Goal: Information Seeking & Learning: Check status

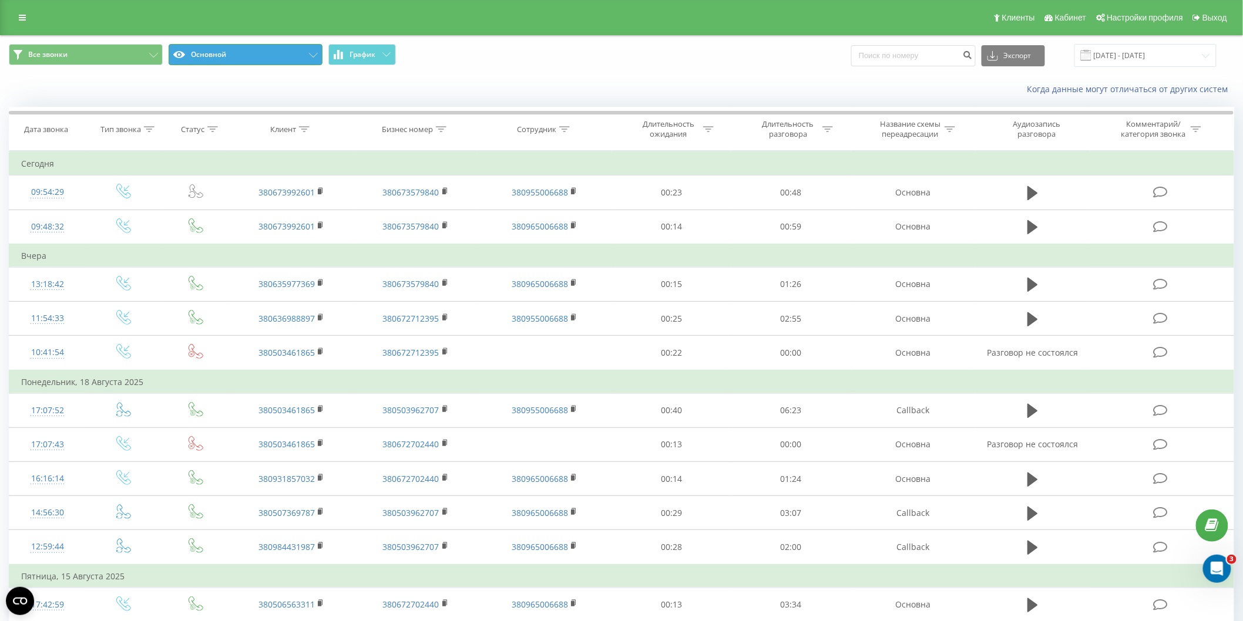
click at [217, 53] on button "Основной" at bounding box center [246, 54] width 154 height 21
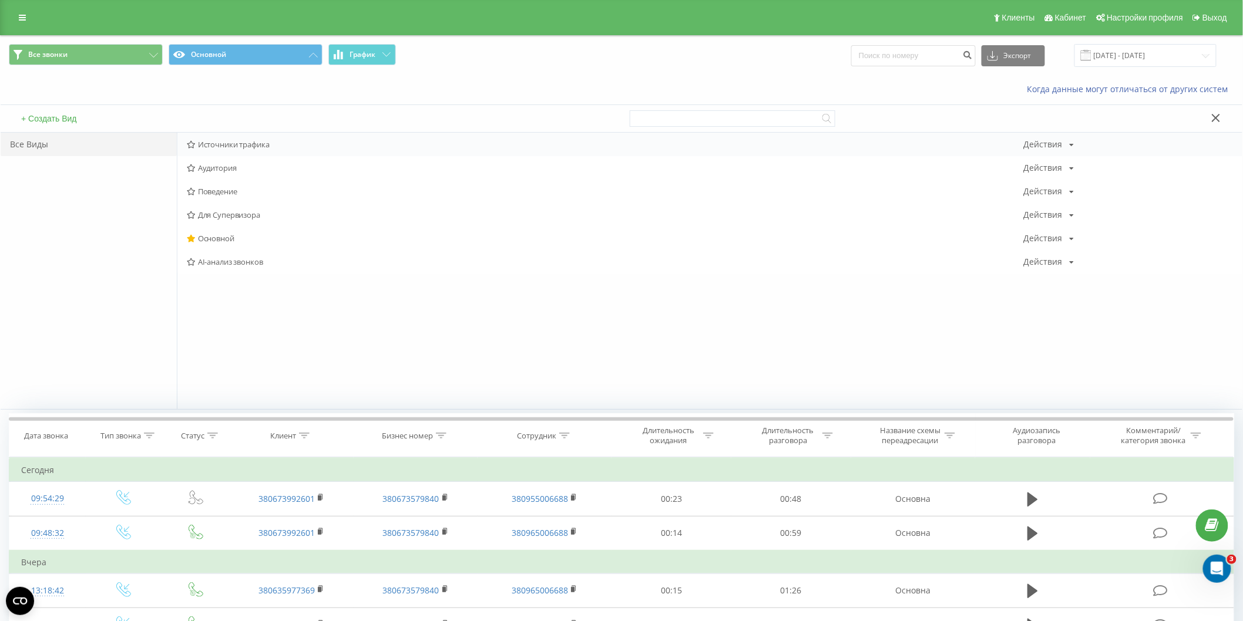
click at [233, 142] on span "Источники трафика" at bounding box center [605, 144] width 837 height 8
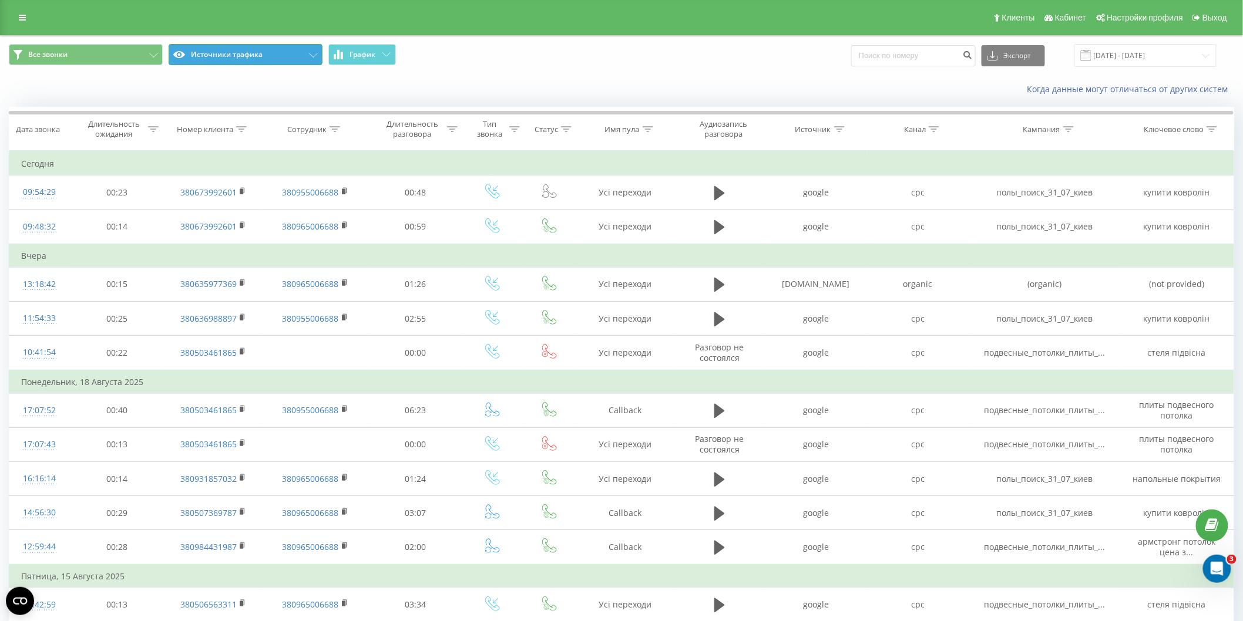
click at [267, 60] on button "Источники трафика" at bounding box center [246, 54] width 154 height 21
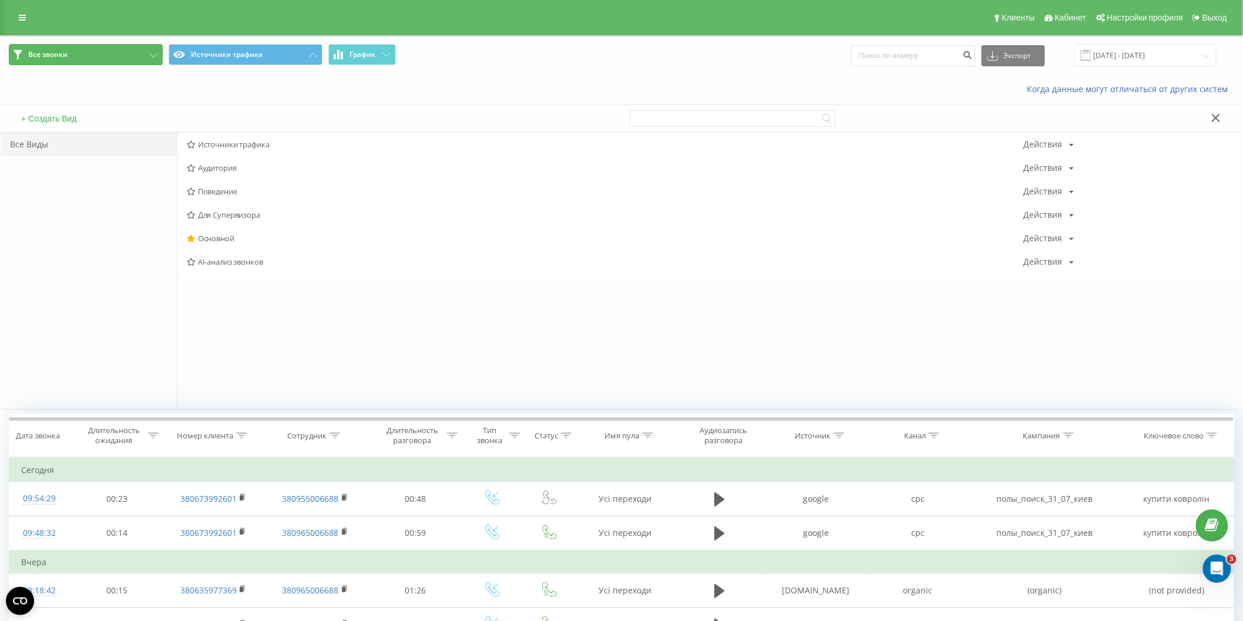
click at [122, 55] on button "Все звонки" at bounding box center [86, 54] width 154 height 21
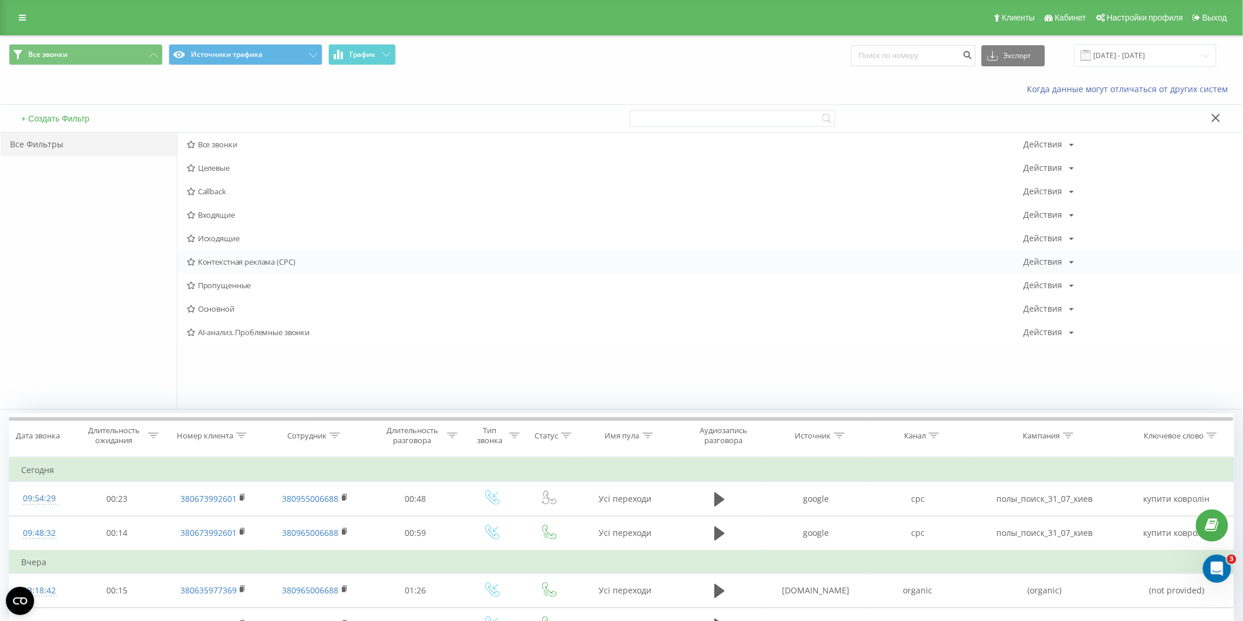
click at [244, 261] on span "Контекстная реклама (CPC)" at bounding box center [605, 262] width 837 height 8
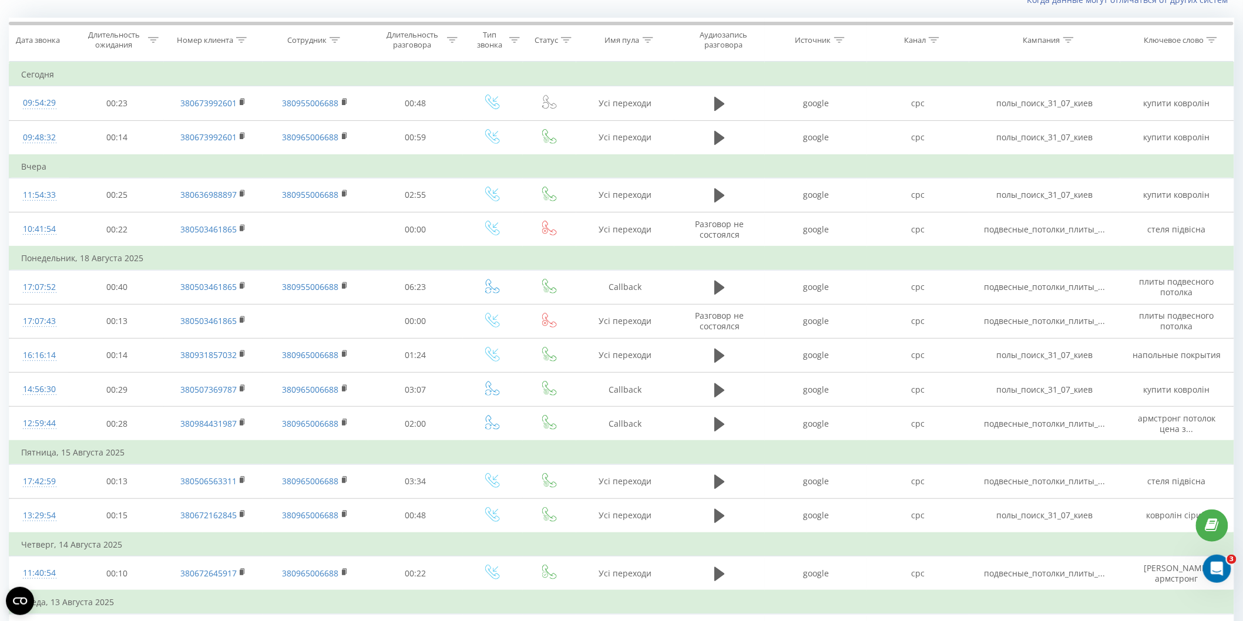
scroll to position [84, 0]
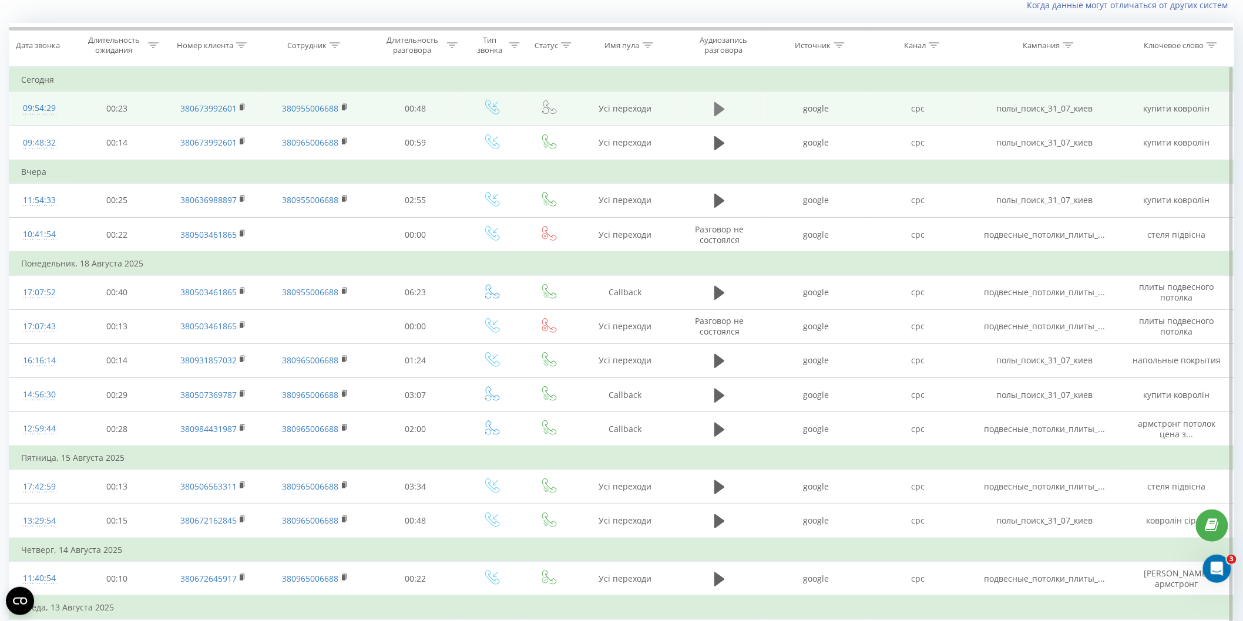
click at [718, 106] on icon at bounding box center [719, 109] width 11 height 14
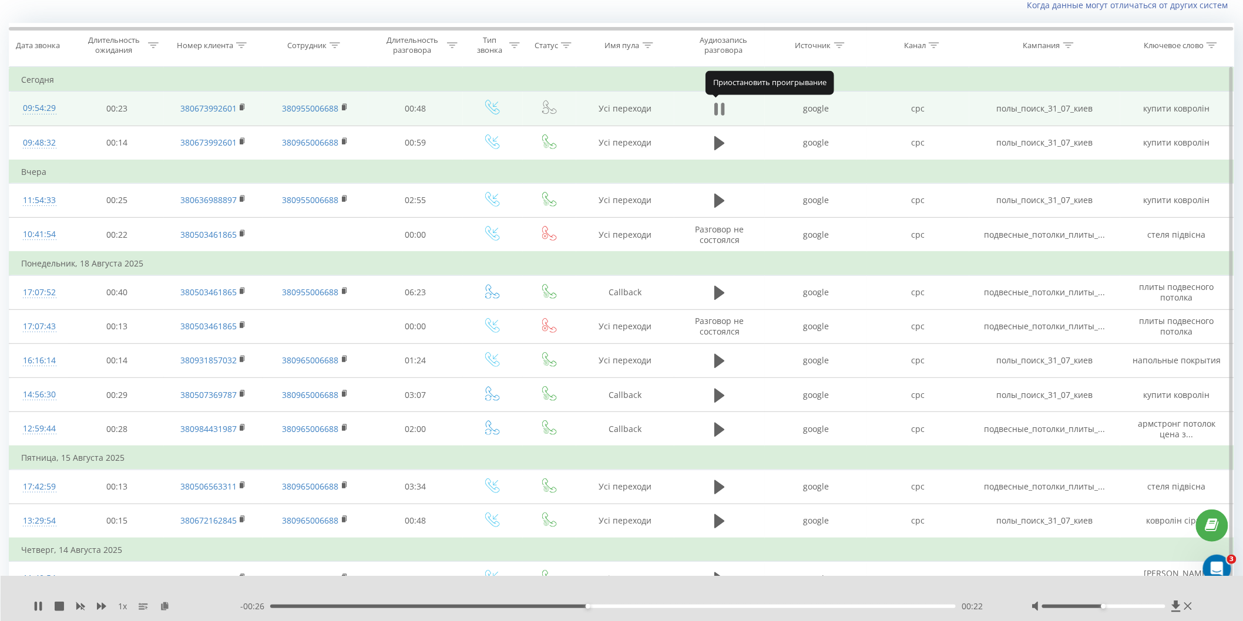
click at [717, 106] on icon at bounding box center [716, 109] width 4 height 13
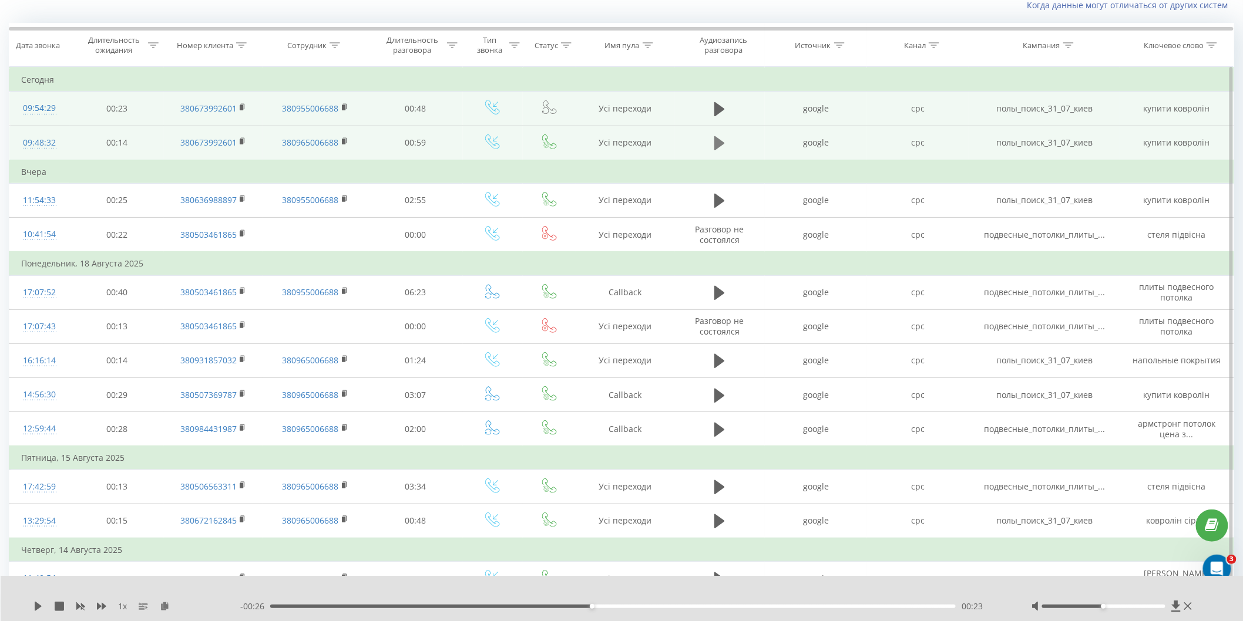
click at [717, 139] on icon at bounding box center [719, 143] width 11 height 14
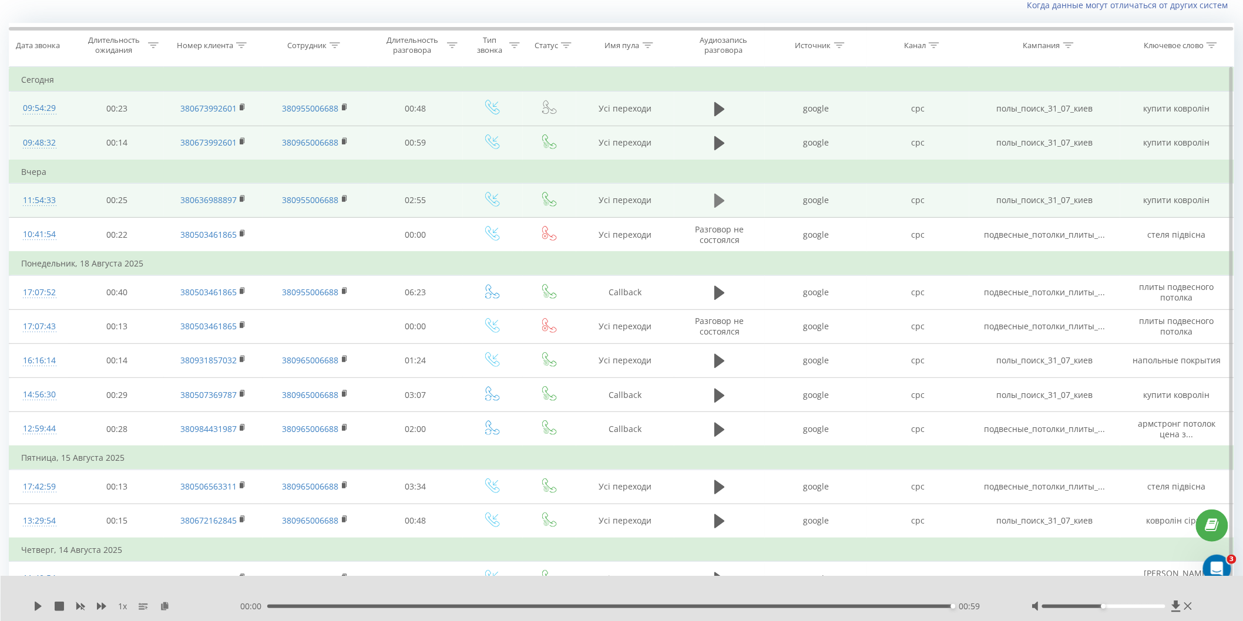
click at [719, 196] on icon at bounding box center [719, 201] width 11 height 14
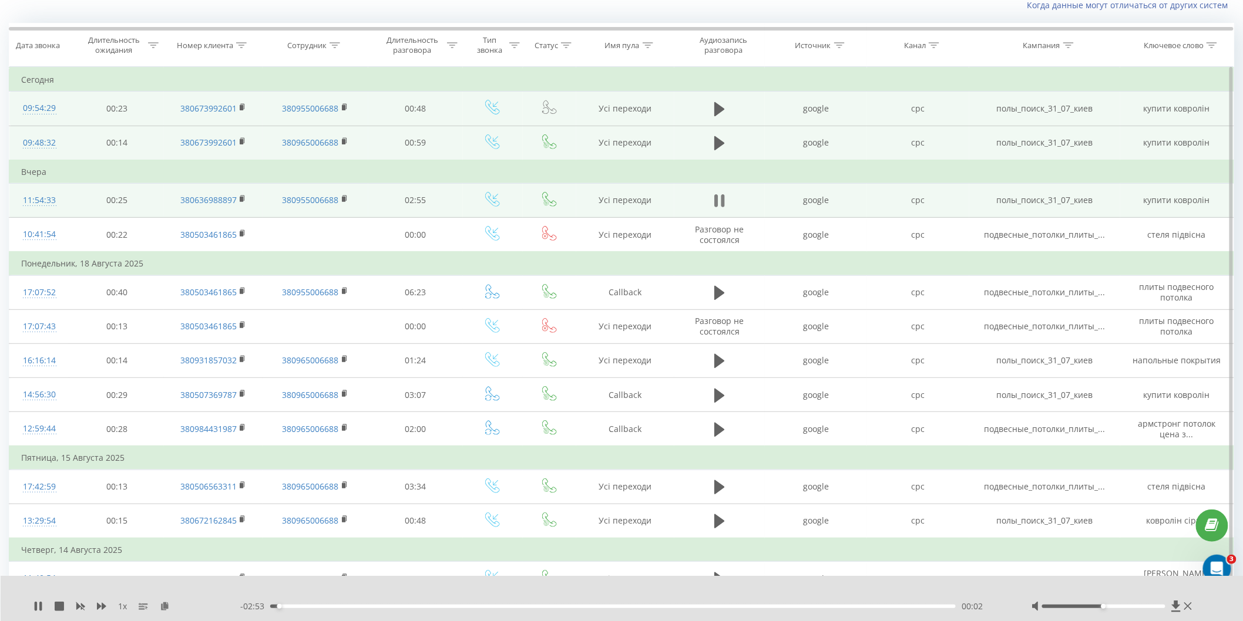
click at [717, 200] on icon at bounding box center [716, 200] width 4 height 13
click at [721, 199] on icon at bounding box center [719, 201] width 11 height 14
click at [709, 200] on td at bounding box center [719, 200] width 90 height 34
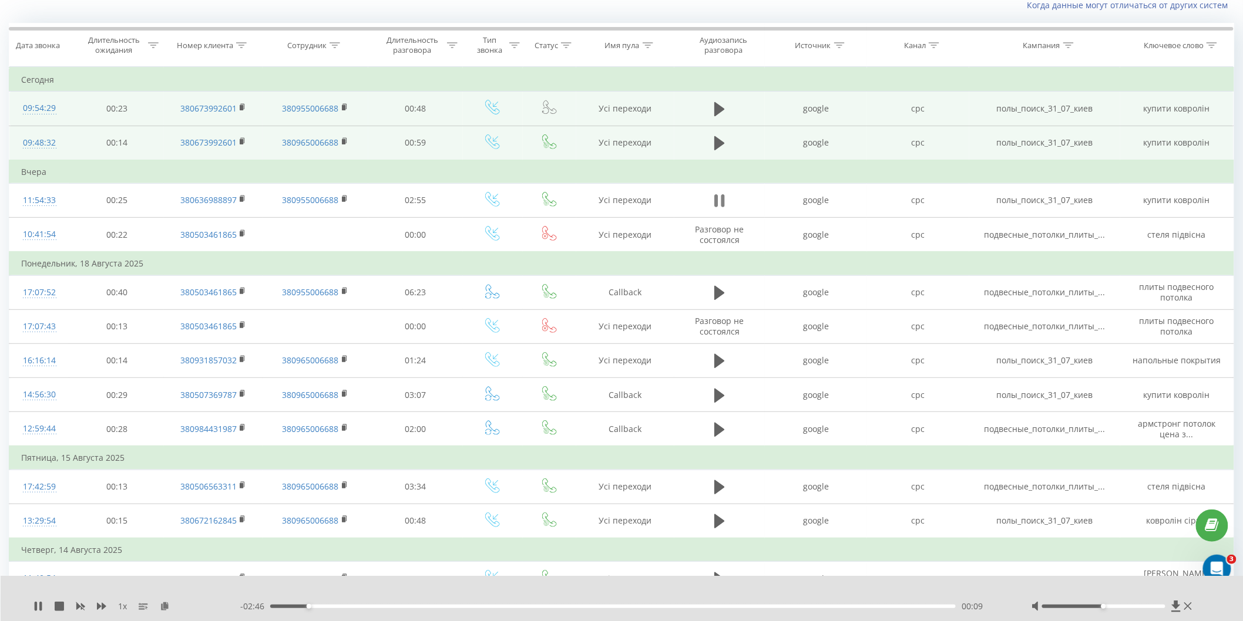
click at [719, 202] on icon at bounding box center [719, 201] width 11 height 16
click at [715, 197] on icon at bounding box center [719, 201] width 11 height 14
click at [294, 609] on div "- 02:43 00:13 00:13" at bounding box center [621, 607] width 762 height 12
click at [294, 605] on div "00:13" at bounding box center [612, 607] width 685 height 4
click at [724, 204] on icon at bounding box center [723, 200] width 4 height 13
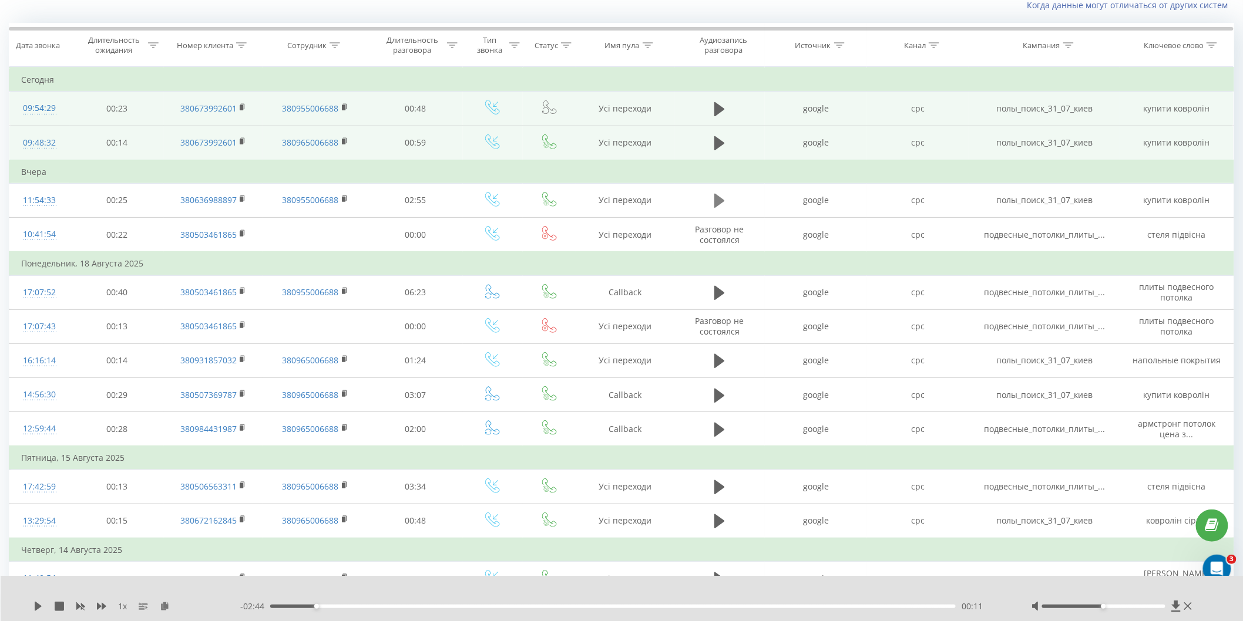
click at [721, 201] on icon at bounding box center [719, 201] width 11 height 14
click at [719, 201] on icon at bounding box center [719, 201] width 11 height 16
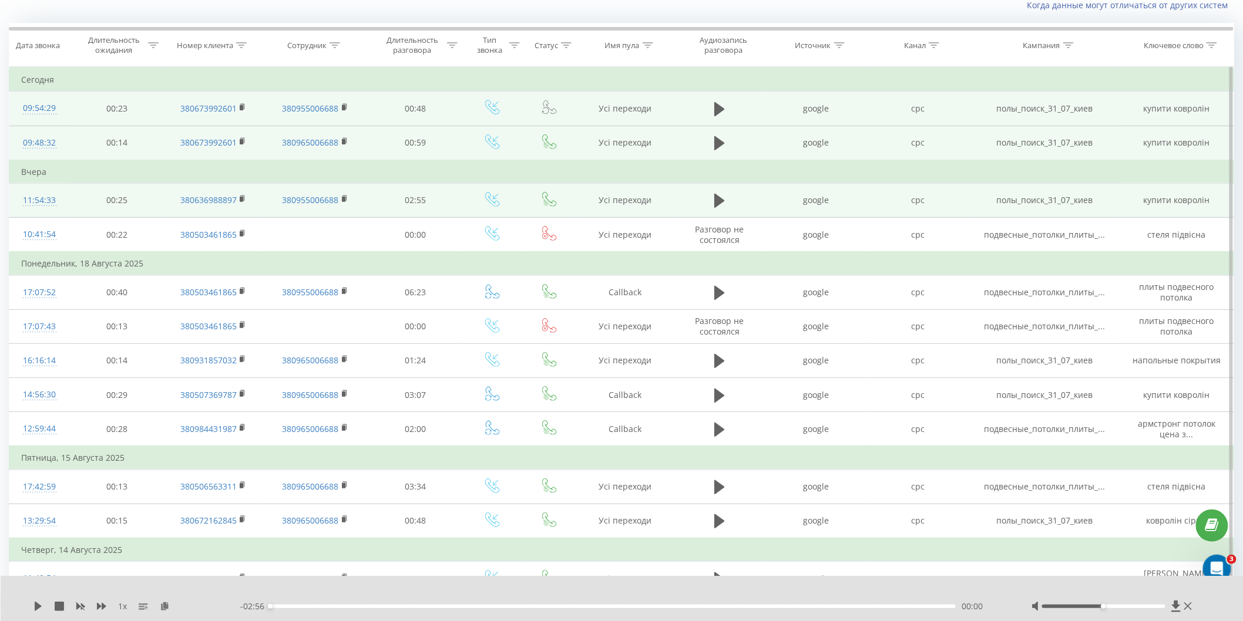
click at [704, 204] on td at bounding box center [719, 200] width 90 height 34
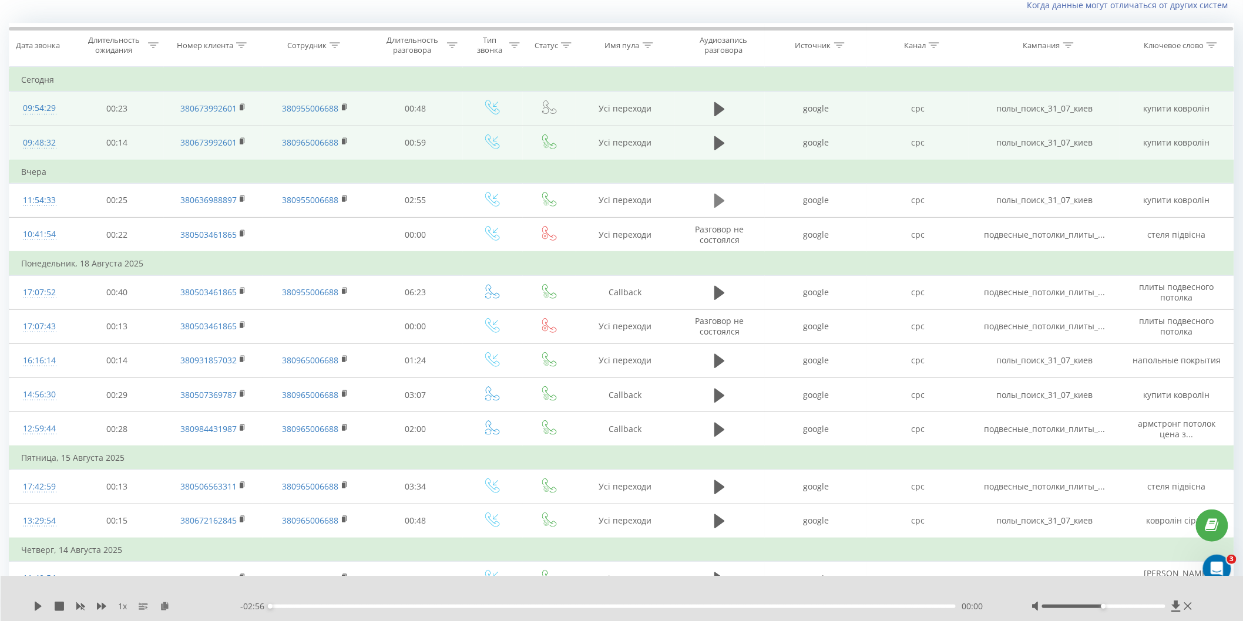
click at [716, 201] on icon at bounding box center [719, 201] width 11 height 14
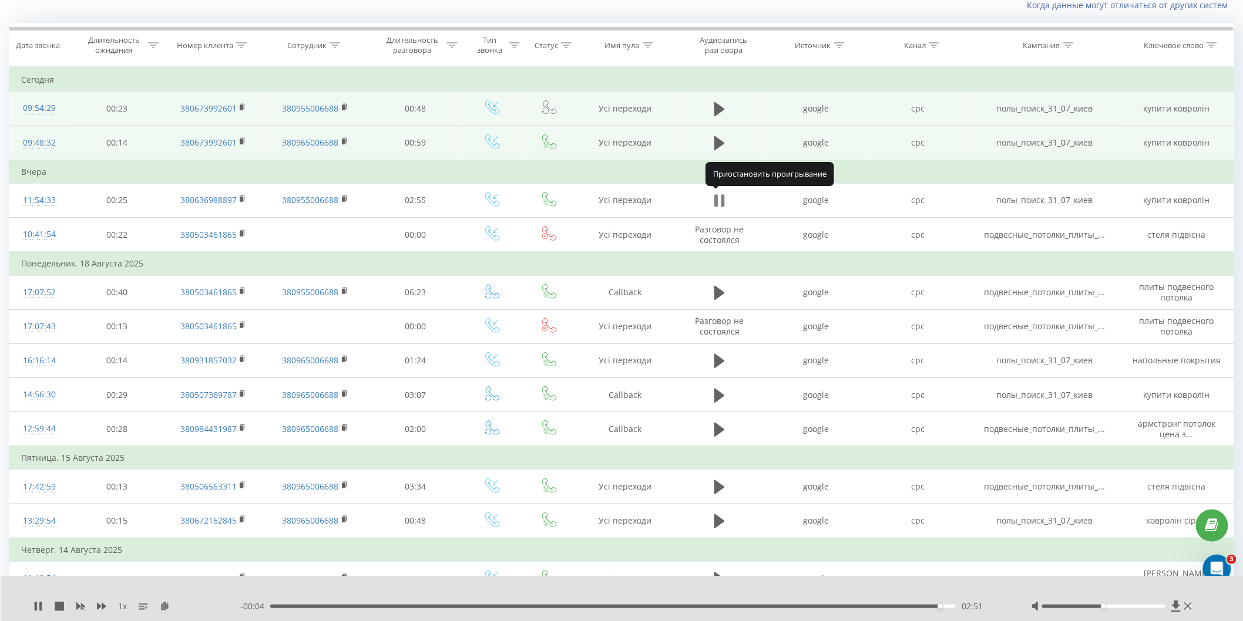
click at [721, 201] on icon at bounding box center [723, 200] width 4 height 13
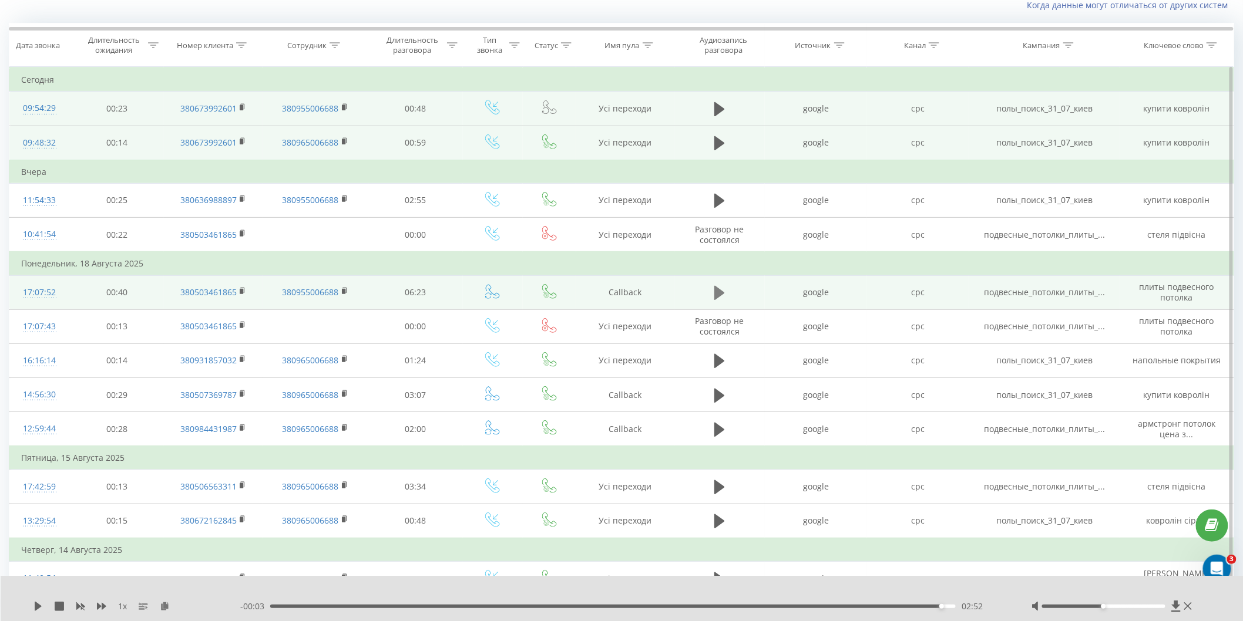
click at [716, 286] on icon at bounding box center [719, 293] width 11 height 14
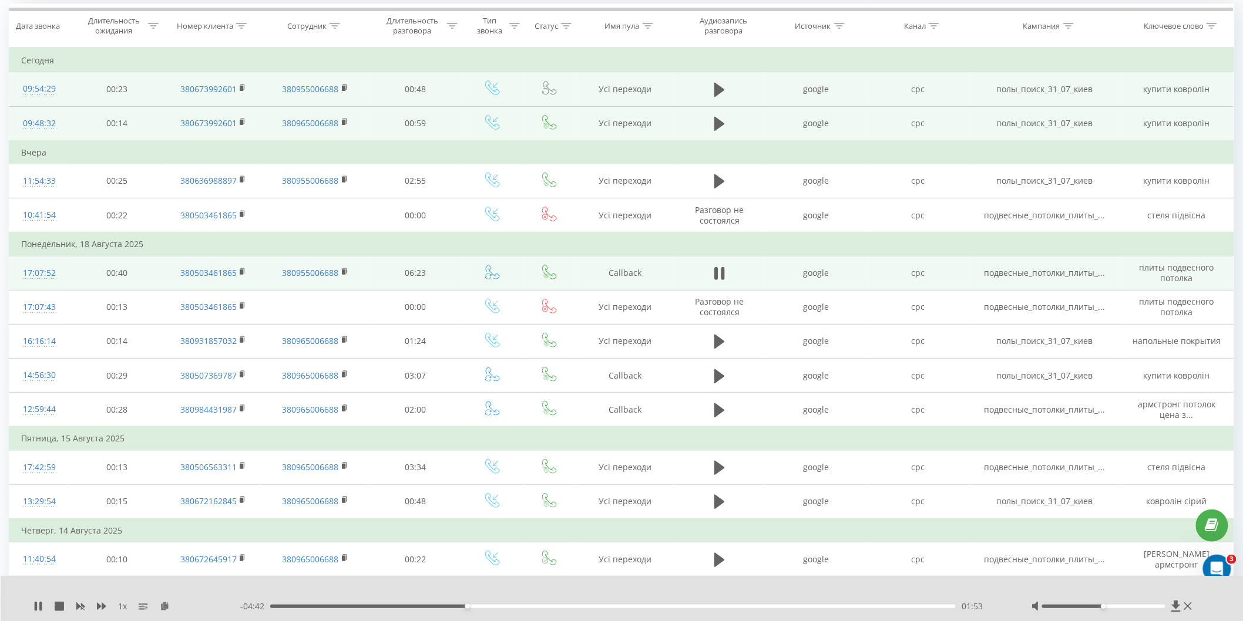
scroll to position [107, 0]
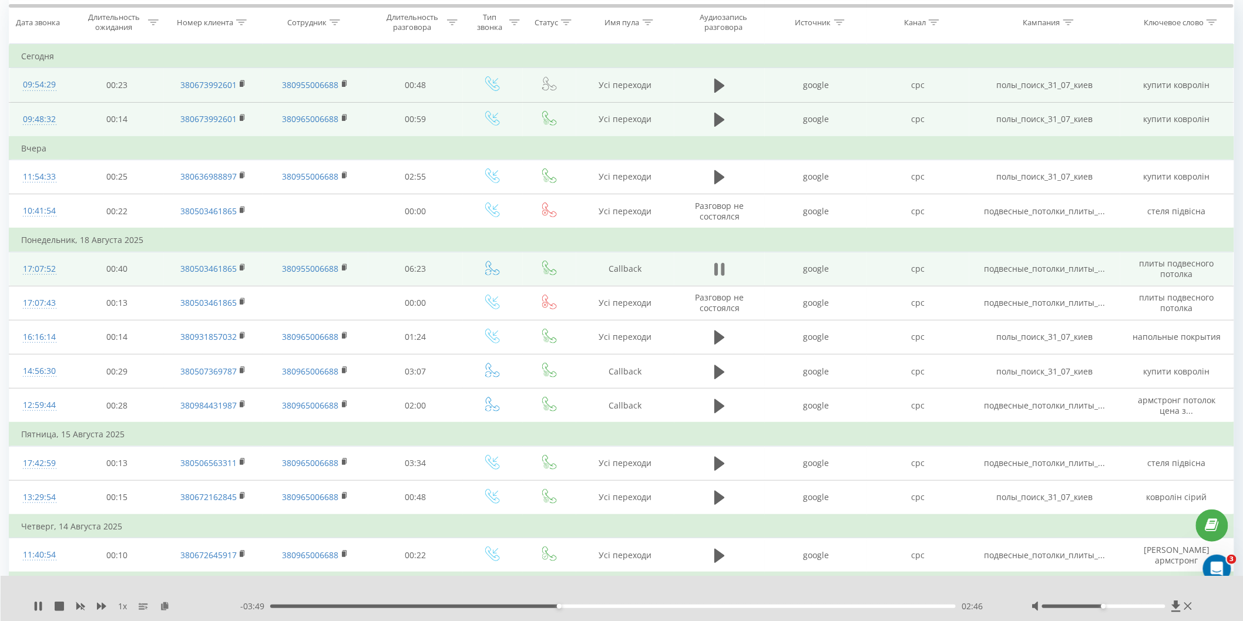
click at [714, 266] on icon at bounding box center [719, 269] width 11 height 16
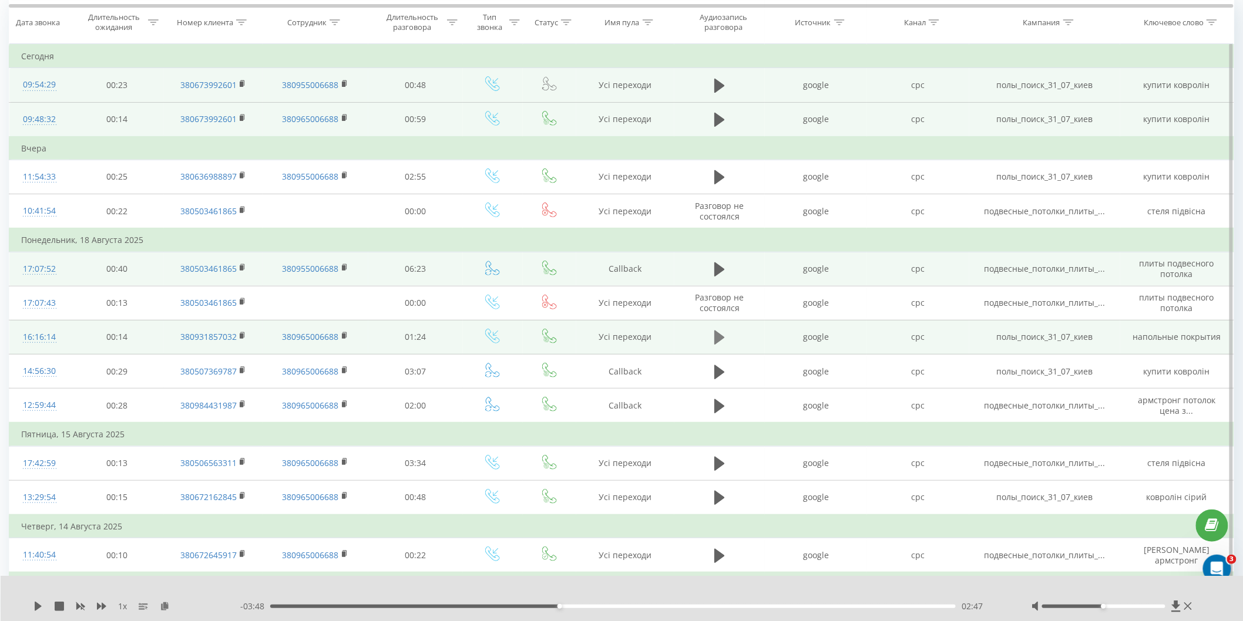
click at [715, 329] on icon at bounding box center [719, 337] width 11 height 16
click at [850, 605] on div "01:16" at bounding box center [612, 607] width 685 height 4
click at [852, 613] on div "- 00:10 01:12 01:12" at bounding box center [621, 607] width 762 height 12
click at [845, 607] on div "01:13" at bounding box center [612, 607] width 685 height 4
click at [719, 337] on icon at bounding box center [719, 337] width 11 height 16
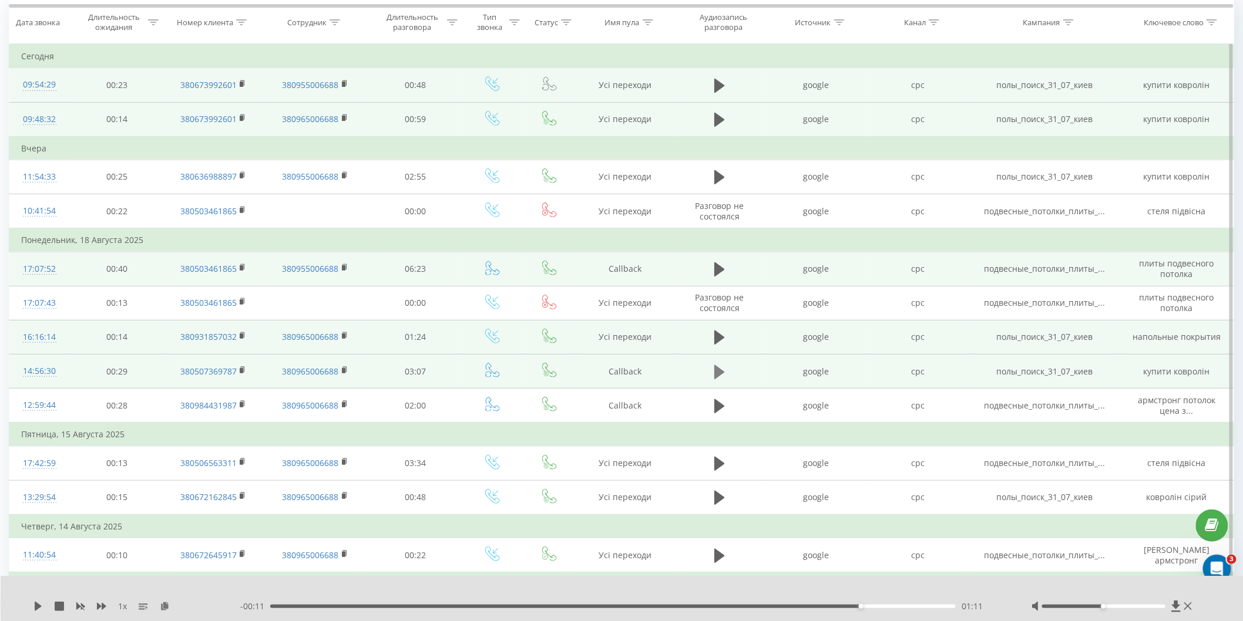
click at [721, 371] on icon at bounding box center [719, 372] width 11 height 14
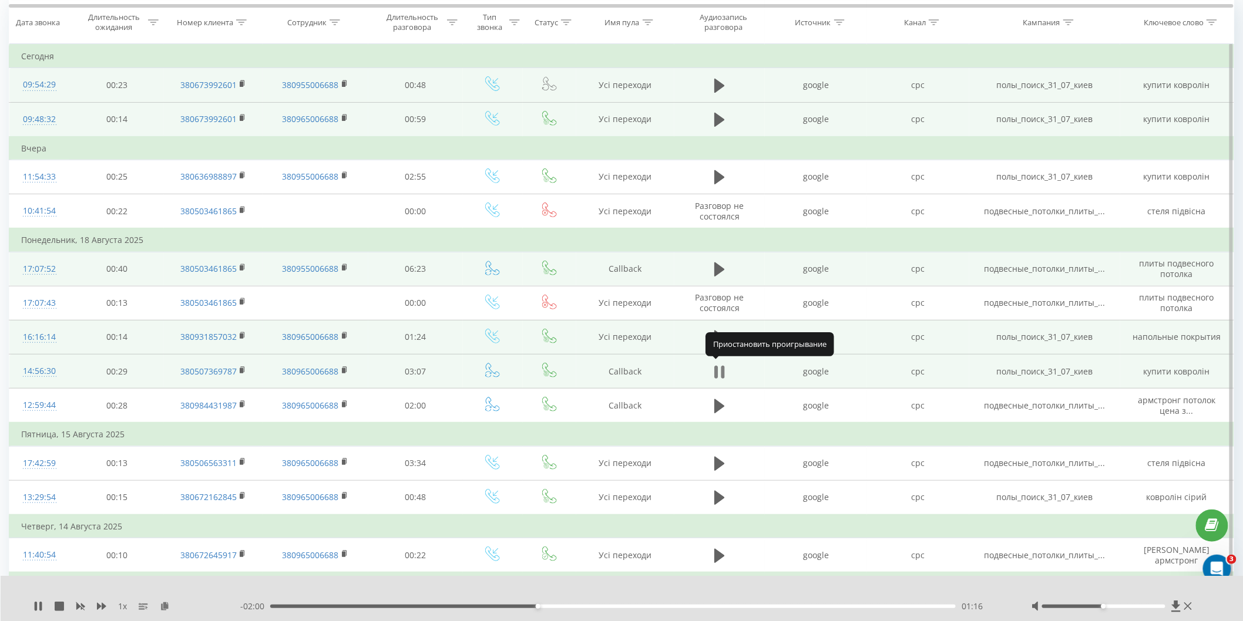
click at [715, 368] on icon at bounding box center [716, 372] width 4 height 13
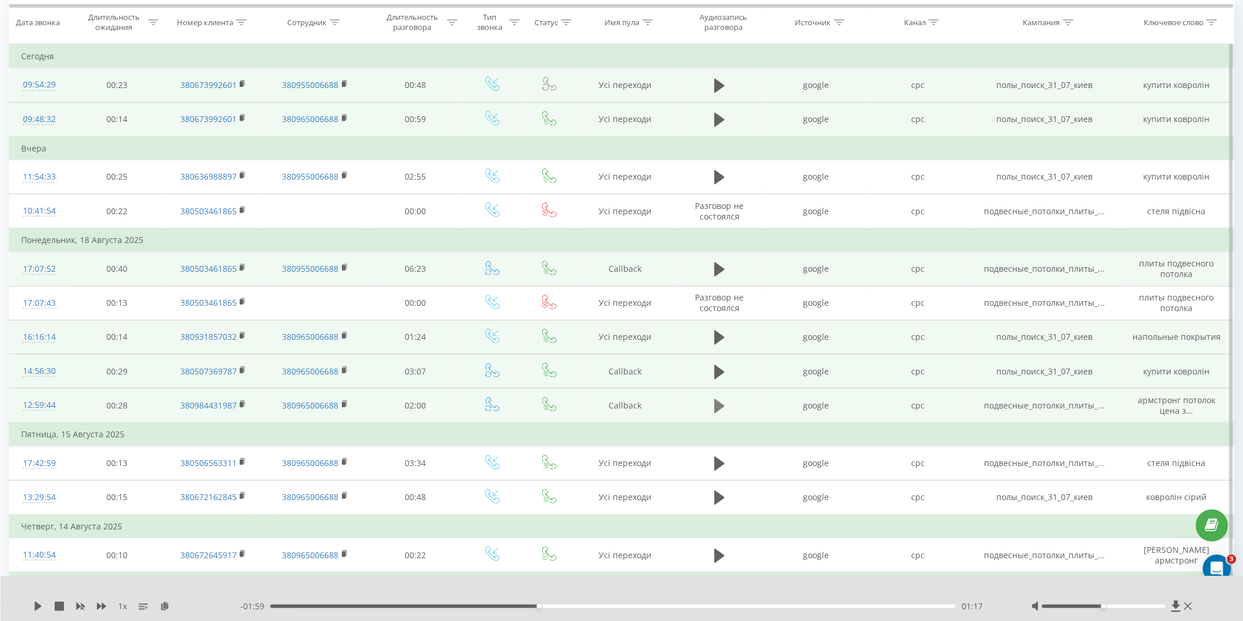
click at [717, 406] on icon at bounding box center [719, 406] width 11 height 14
click at [712, 401] on button at bounding box center [720, 407] width 18 height 18
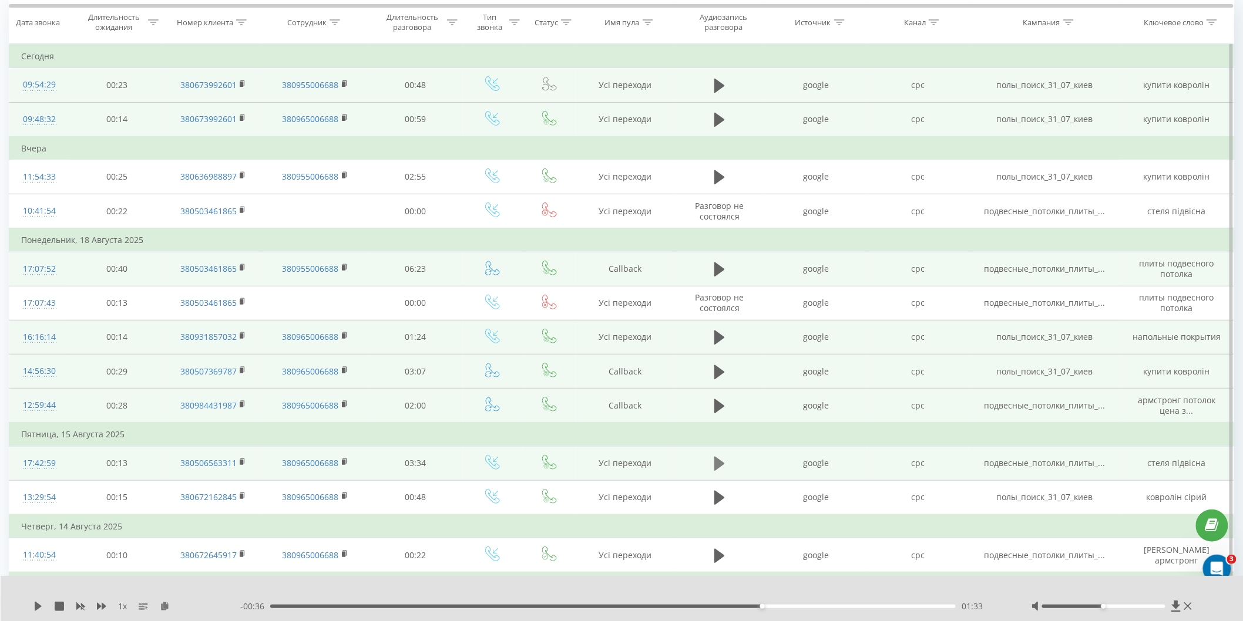
click at [717, 465] on icon at bounding box center [719, 464] width 11 height 14
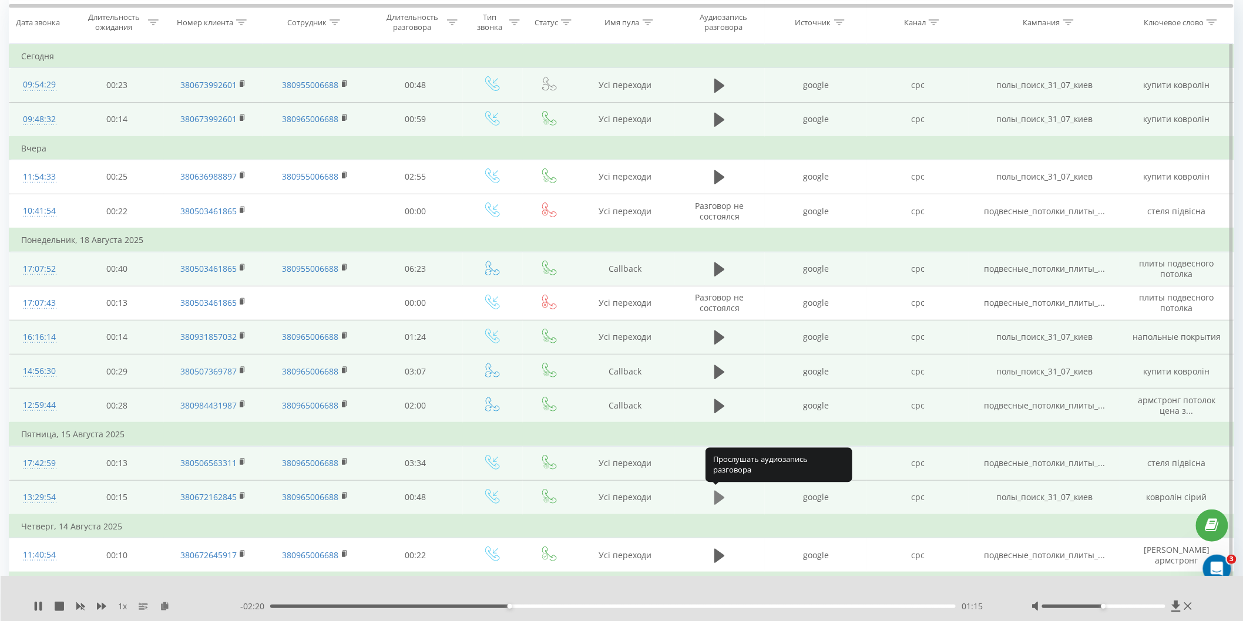
click at [718, 498] on icon at bounding box center [719, 498] width 11 height 14
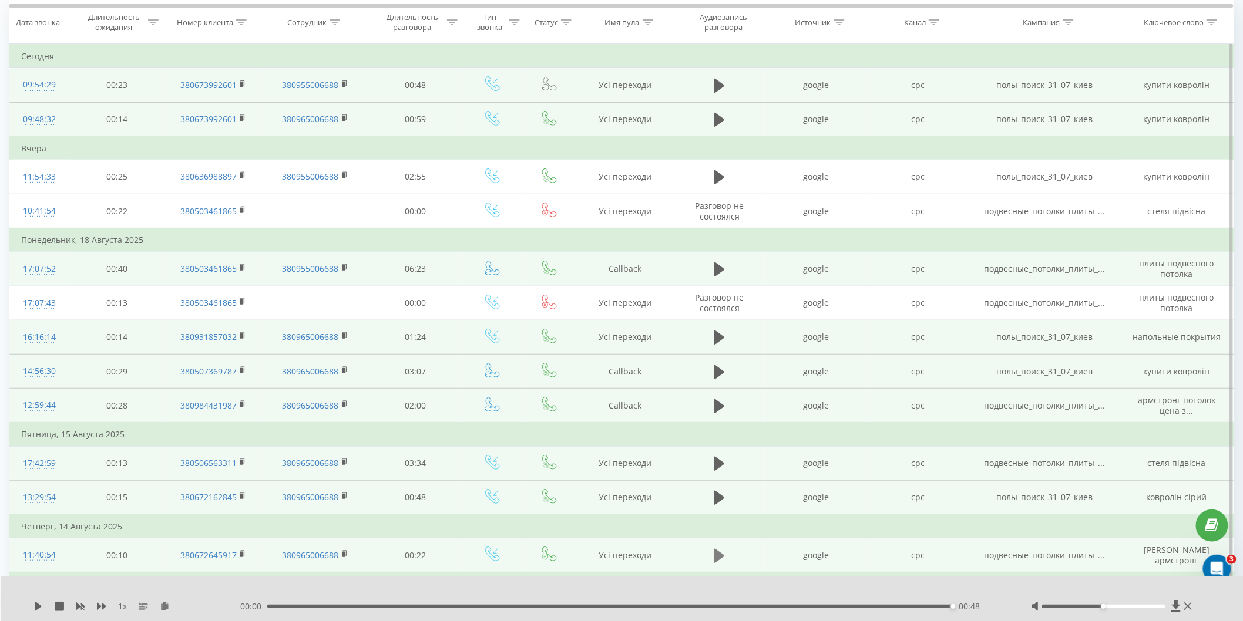
click at [719, 548] on icon at bounding box center [719, 556] width 11 height 16
click at [714, 549] on icon at bounding box center [719, 556] width 11 height 16
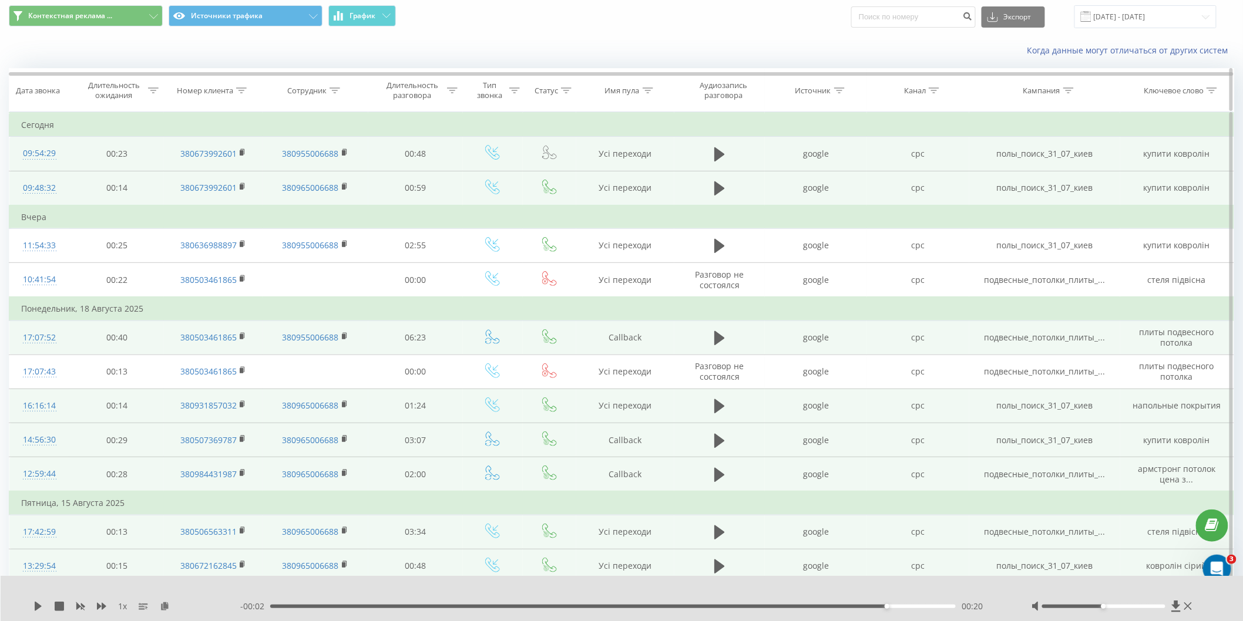
scroll to position [0, 0]
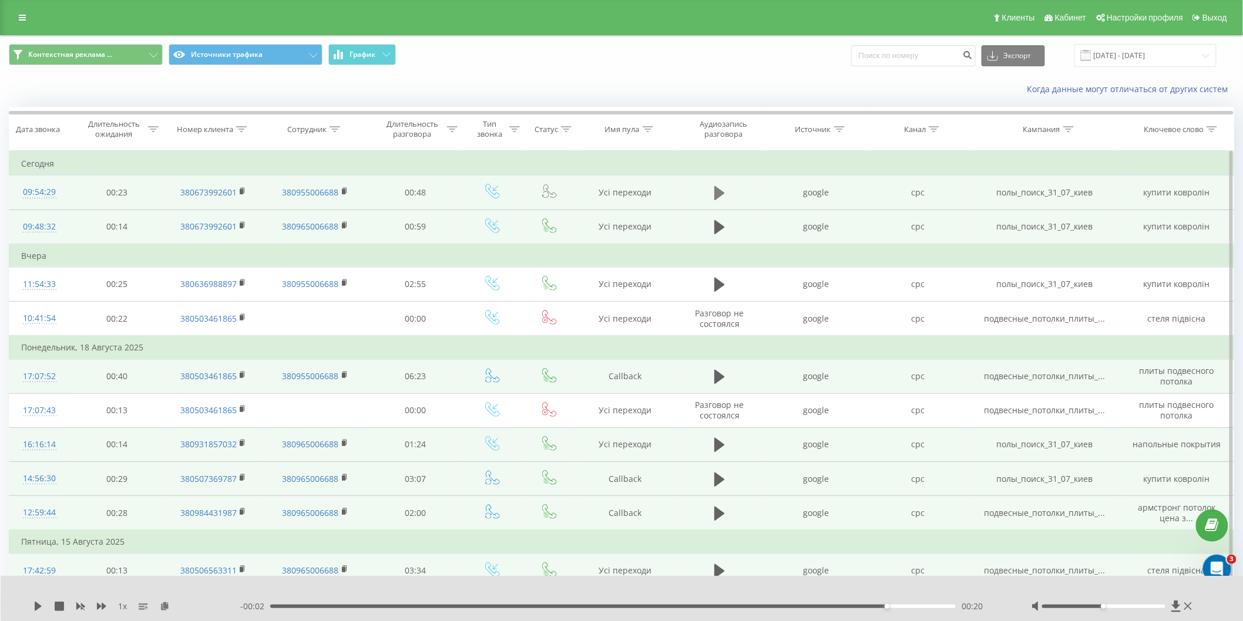
click at [715, 193] on icon at bounding box center [719, 193] width 11 height 14
click at [712, 227] on button at bounding box center [720, 227] width 18 height 18
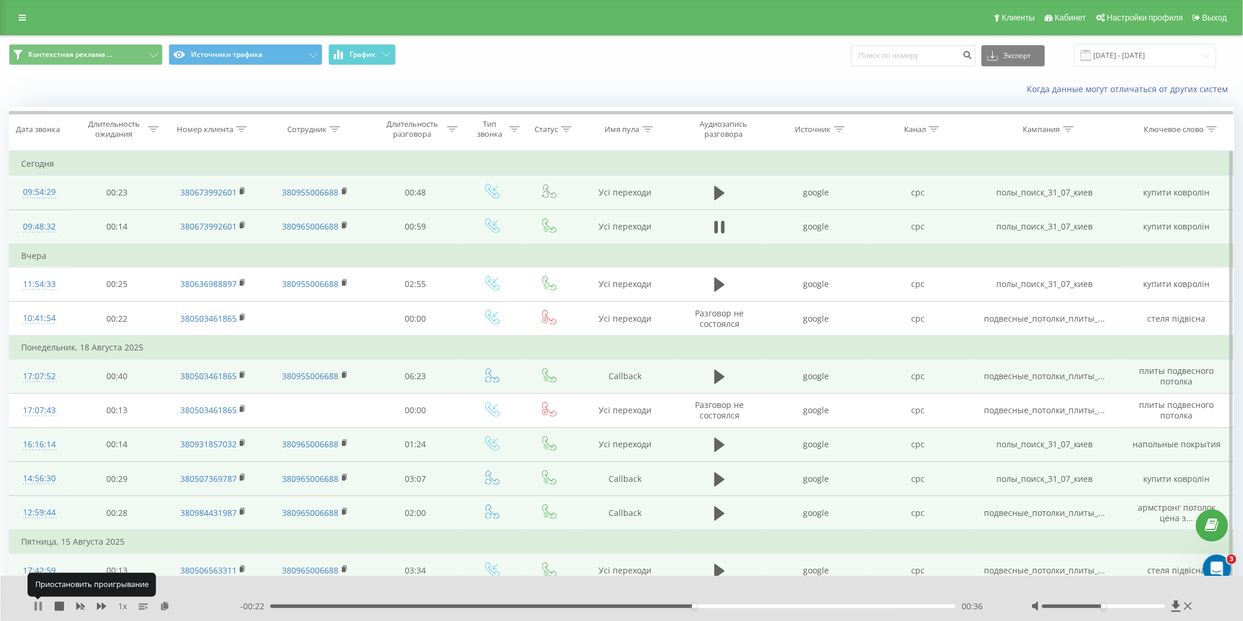
click at [41, 608] on icon at bounding box center [40, 606] width 2 height 9
